Goal: Navigation & Orientation: Find specific page/section

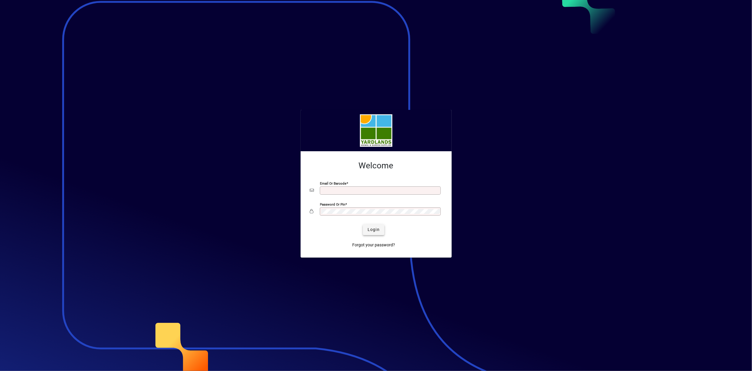
type input "**********"
click at [374, 227] on span "Login" at bounding box center [374, 229] width 12 height 6
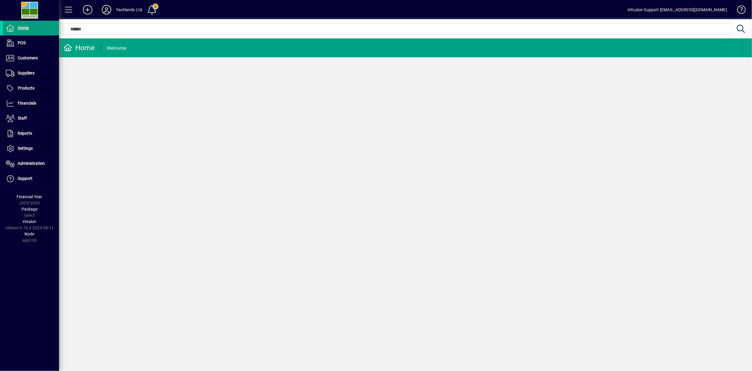
click at [107, 9] on icon at bounding box center [107, 9] width 12 height 9
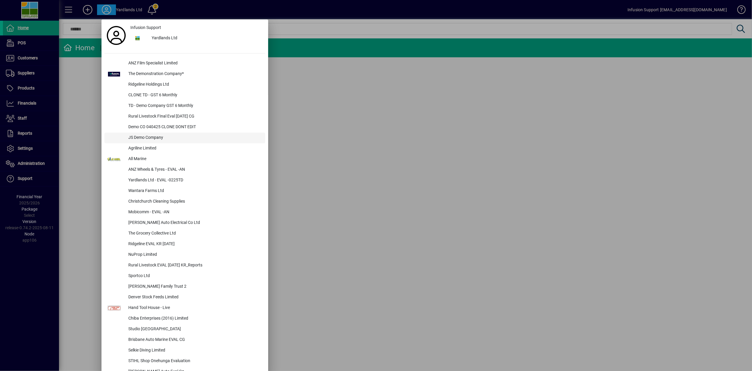
click at [132, 135] on div "JS Demo Company" at bounding box center [195, 137] width 142 height 11
